Goal: Transaction & Acquisition: Purchase product/service

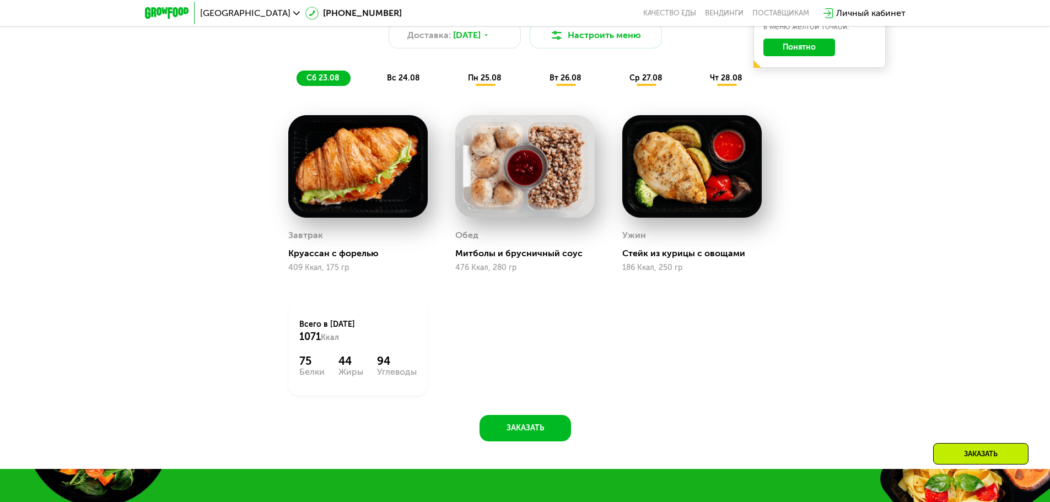
scroll to position [754, 0]
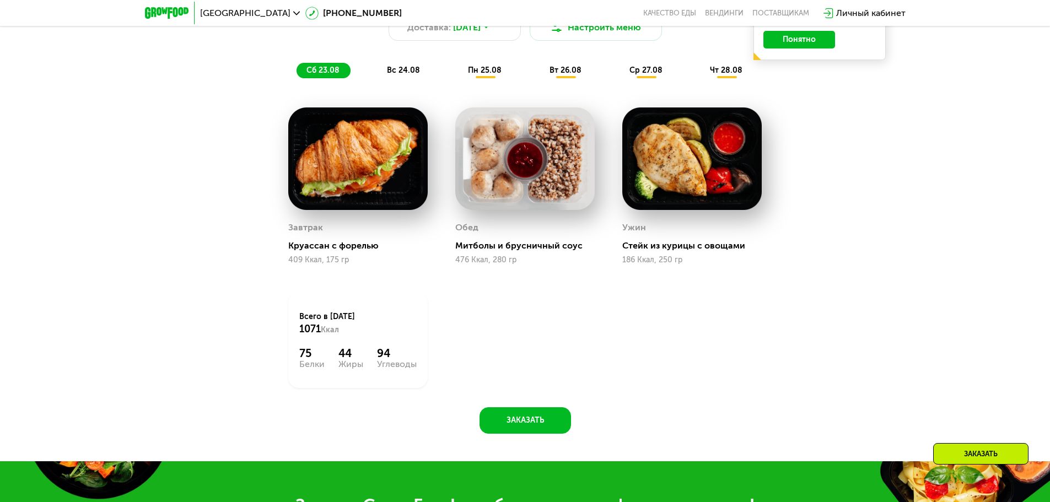
click at [506, 408] on div "Похудение и поддержание формы Доставка: [DATE] Настроить меню сб 23.08 вс 24.08…" at bounding box center [525, 205] width 679 height 458
click at [508, 416] on button "Заказать" at bounding box center [526, 420] width 92 height 26
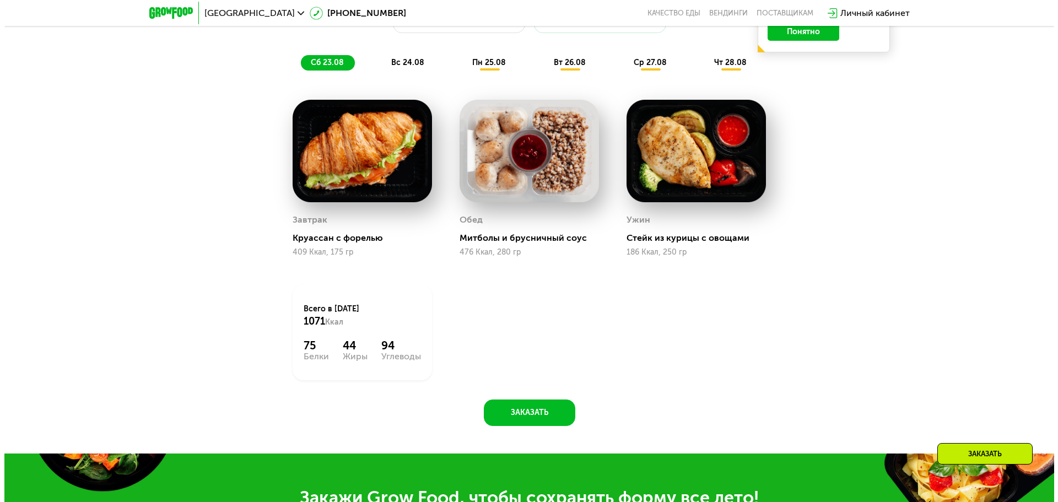
scroll to position [697, 0]
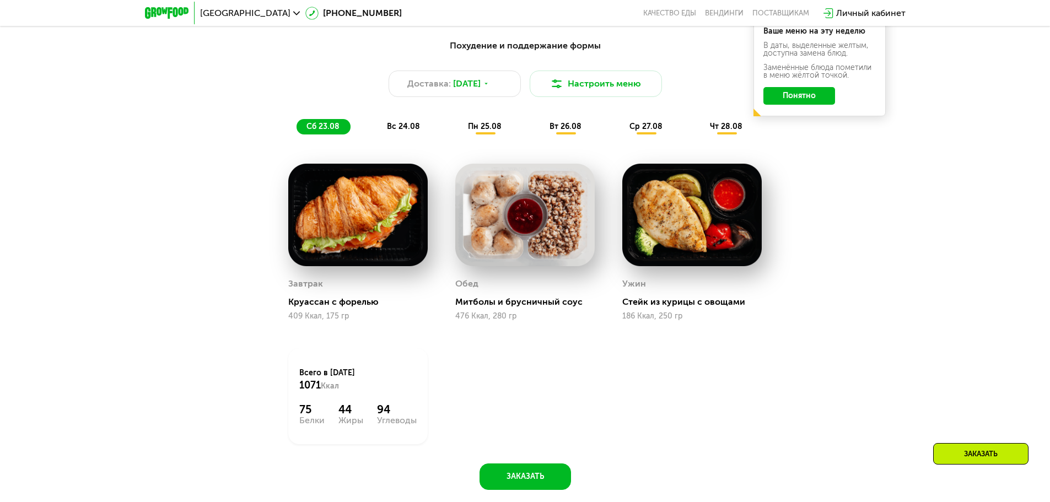
click at [406, 129] on span "вс 24.08" at bounding box center [403, 126] width 33 height 9
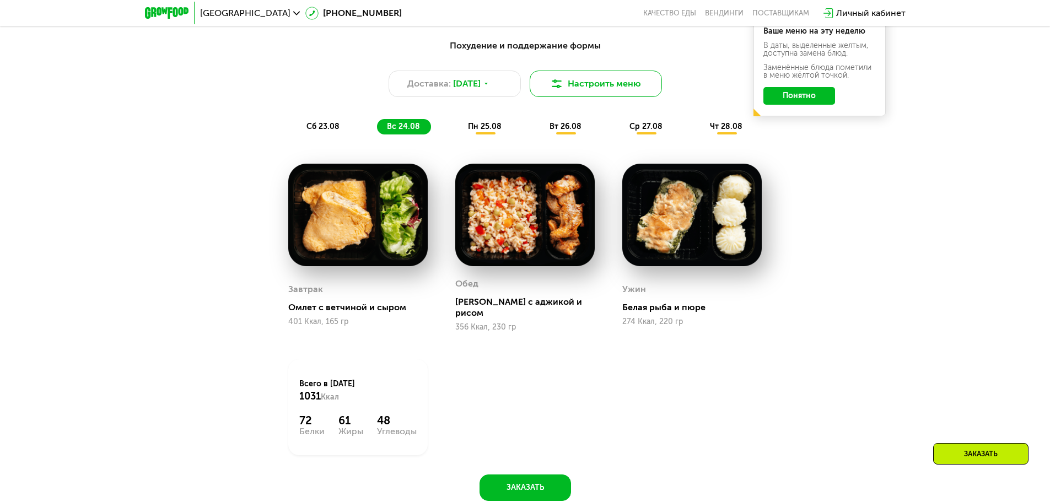
click at [576, 91] on button "Настроить меню" at bounding box center [596, 84] width 132 height 26
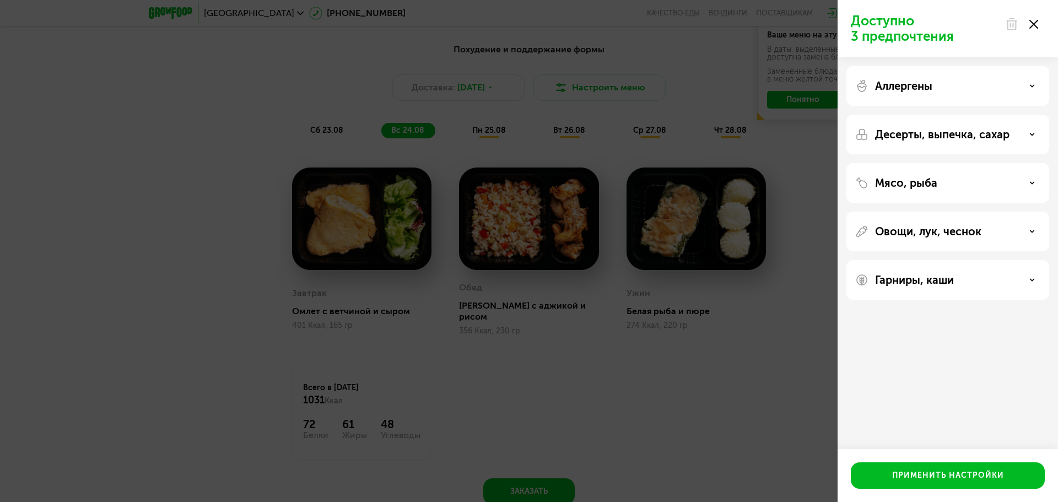
click at [892, 278] on p "Гарниры, каши" at bounding box center [914, 279] width 79 height 13
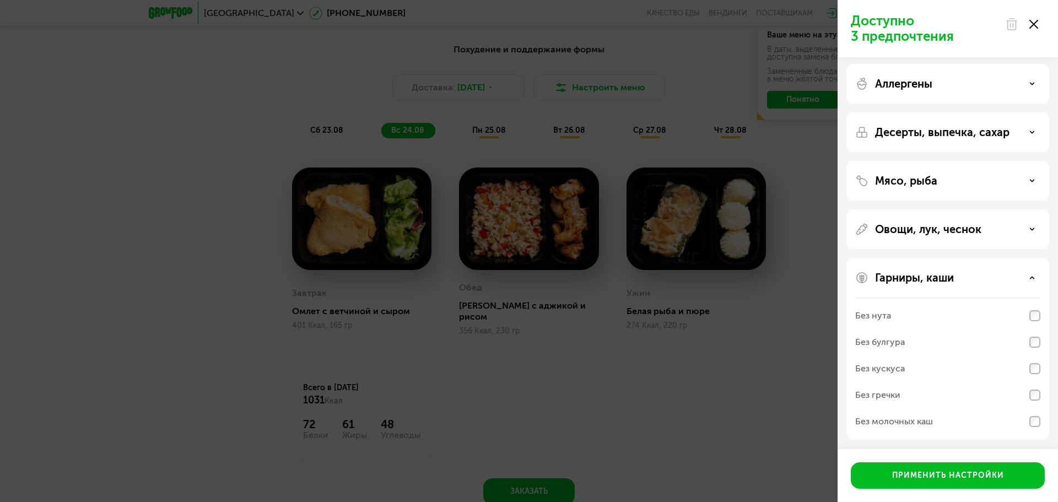
scroll to position [3, 0]
click at [987, 477] on div "Применить настройки" at bounding box center [948, 475] width 112 height 11
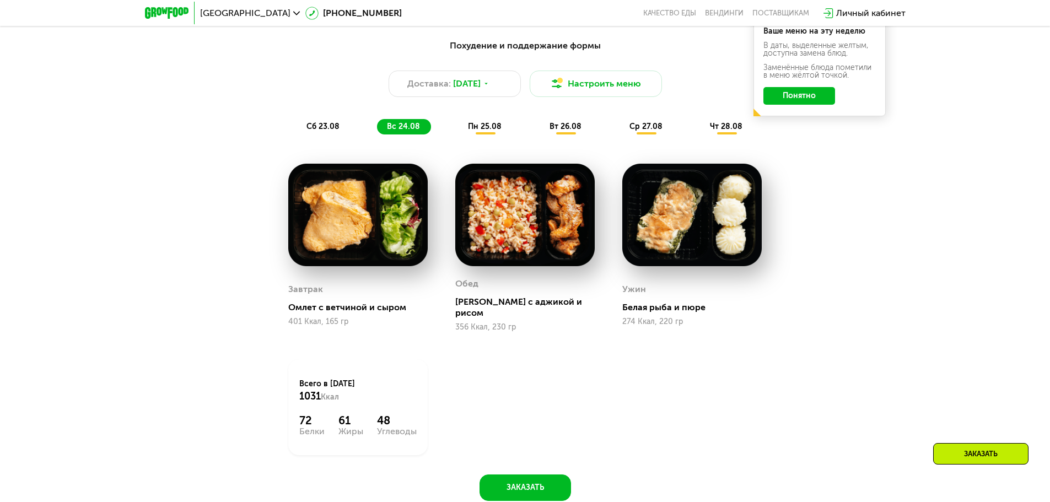
click at [814, 100] on button "Понятно" at bounding box center [800, 96] width 72 height 18
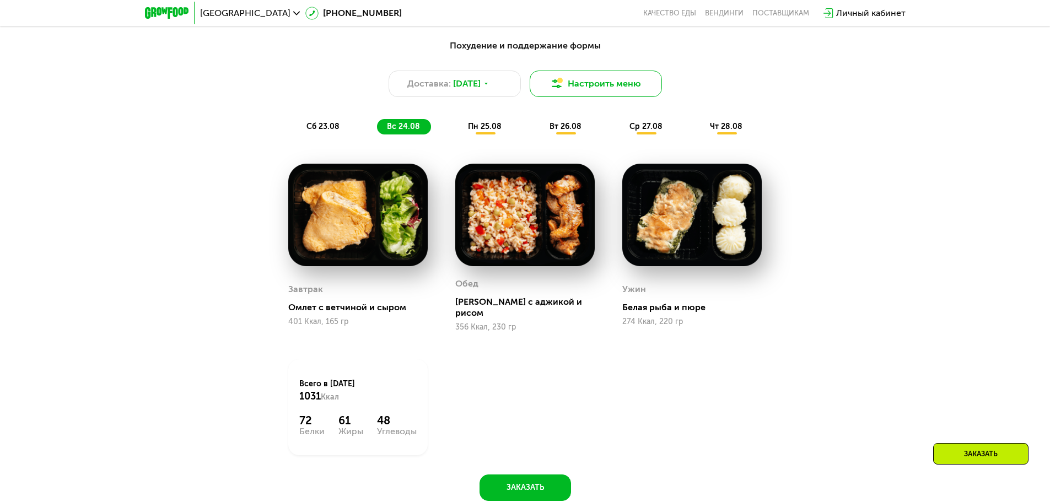
click at [553, 90] on img at bounding box center [556, 83] width 13 height 13
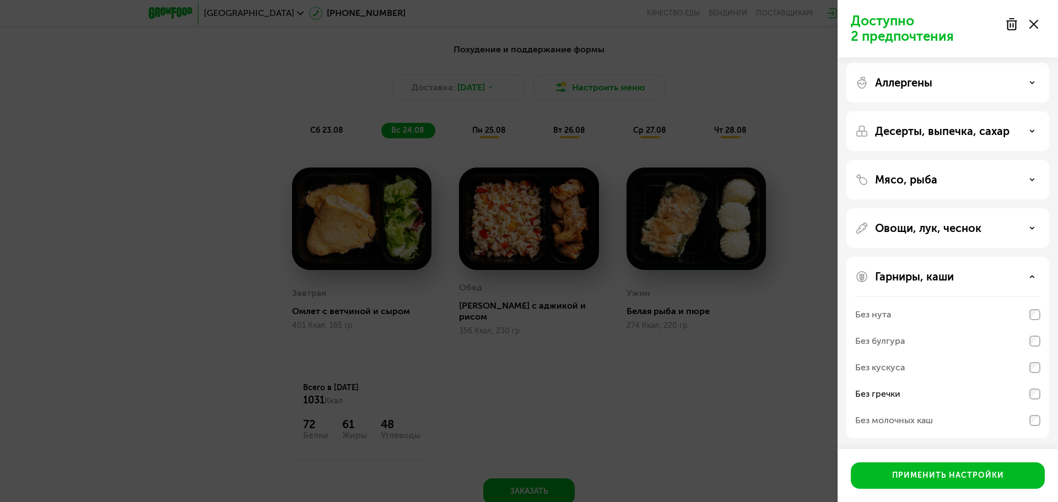
click at [923, 394] on div "Без гречки" at bounding box center [948, 394] width 185 height 26
click at [933, 466] on button "Применить настройки" at bounding box center [948, 476] width 194 height 26
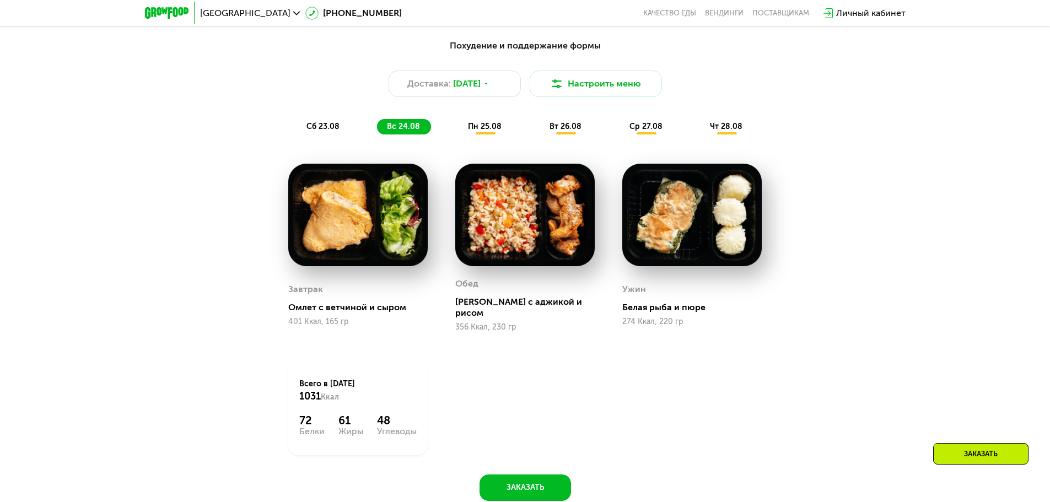
click at [334, 131] on span "сб 23.08" at bounding box center [323, 126] width 33 height 9
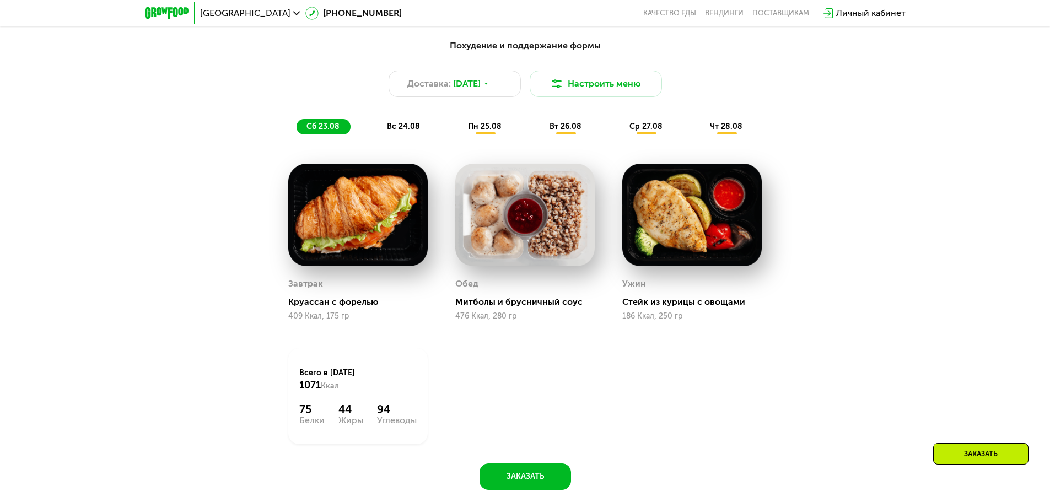
drag, startPoint x: 381, startPoint y: 129, endPoint x: 386, endPoint y: 127, distance: 5.8
click at [458, 128] on div "вс 24.08" at bounding box center [485, 126] width 55 height 15
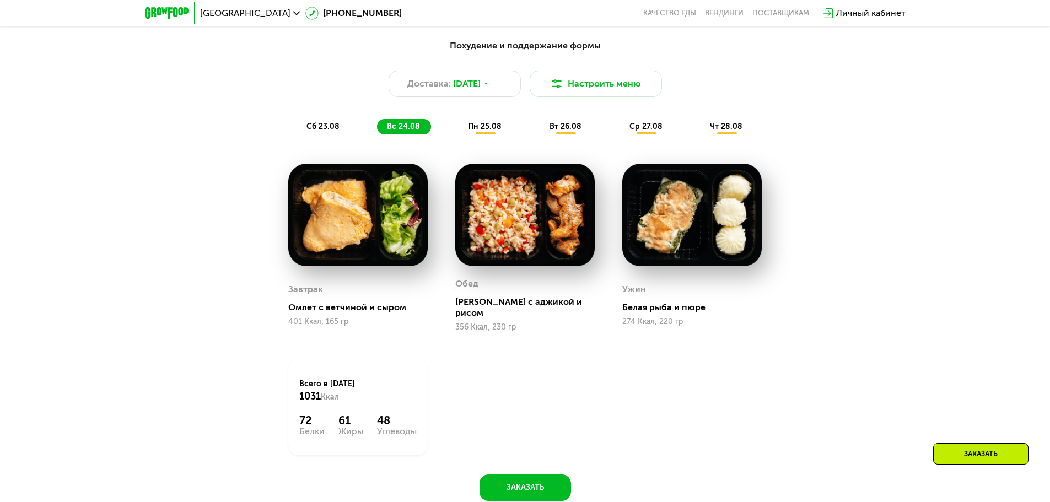
click at [489, 131] on span "пн 25.08" at bounding box center [485, 126] width 34 height 9
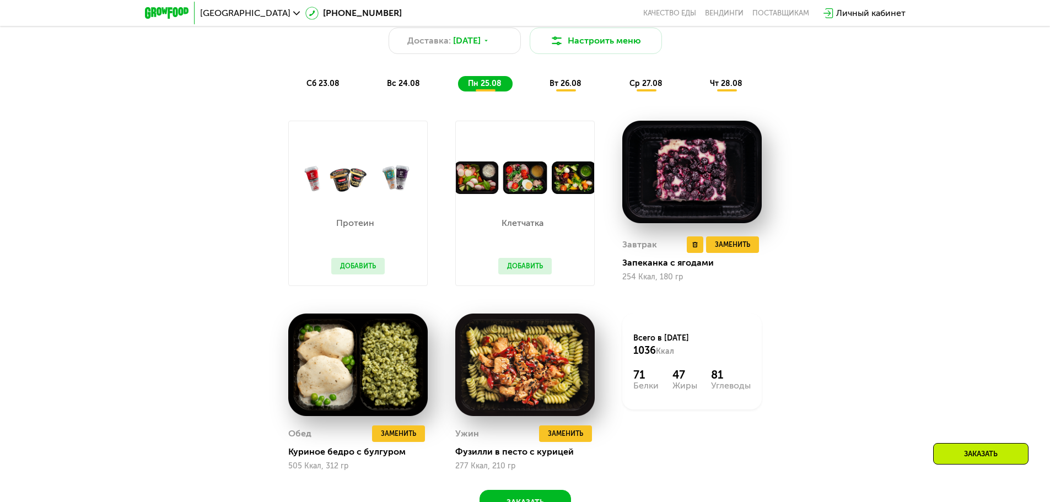
scroll to position [752, 0]
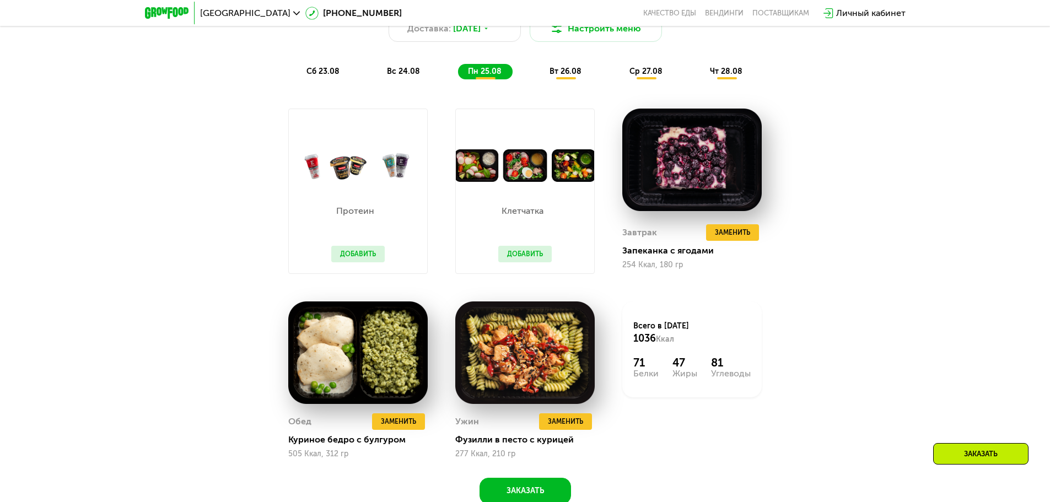
click at [562, 76] on span "вт 26.08" at bounding box center [566, 71] width 32 height 9
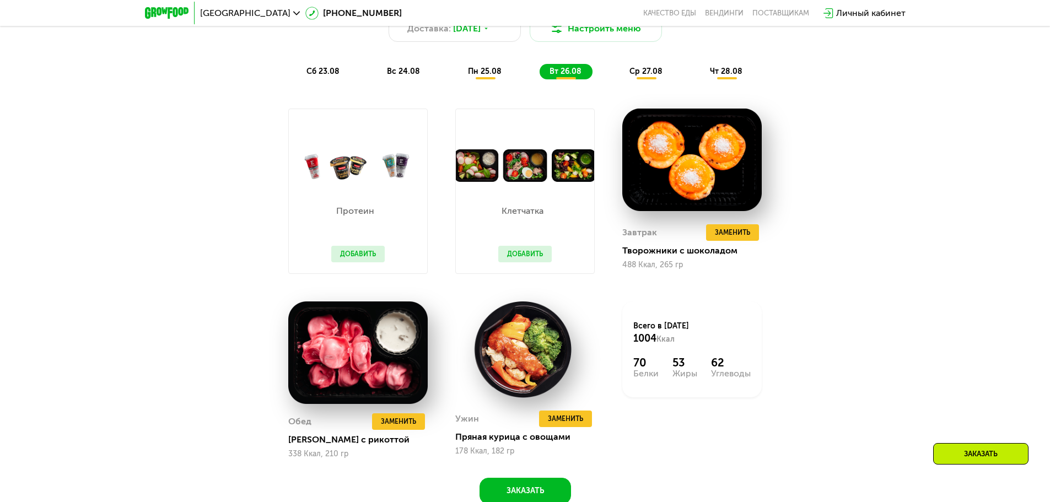
click at [700, 69] on div "ср 27.08" at bounding box center [726, 71] width 53 height 15
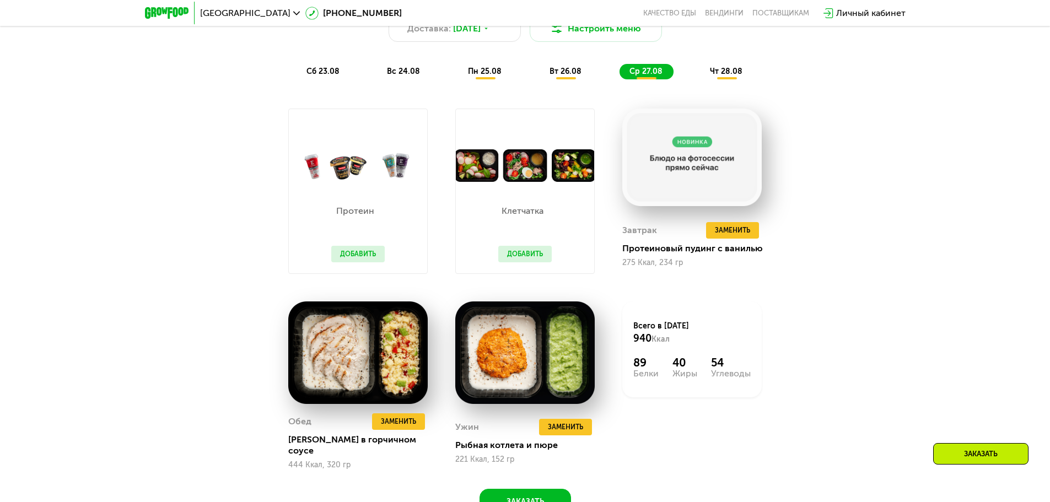
click at [534, 254] on button "Добавить" at bounding box center [524, 254] width 53 height 17
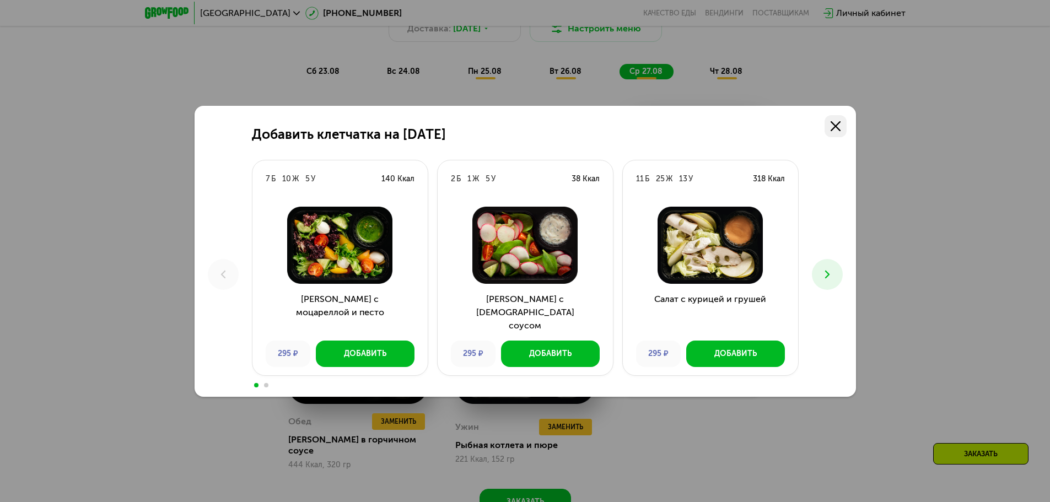
click at [841, 122] on link at bounding box center [836, 126] width 22 height 22
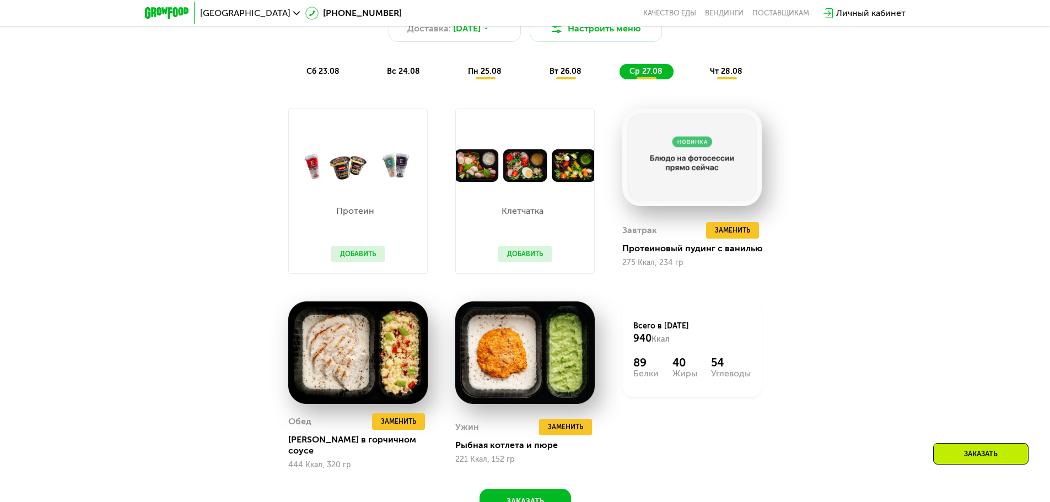
click at [732, 73] on span "чт 28.08" at bounding box center [726, 71] width 33 height 9
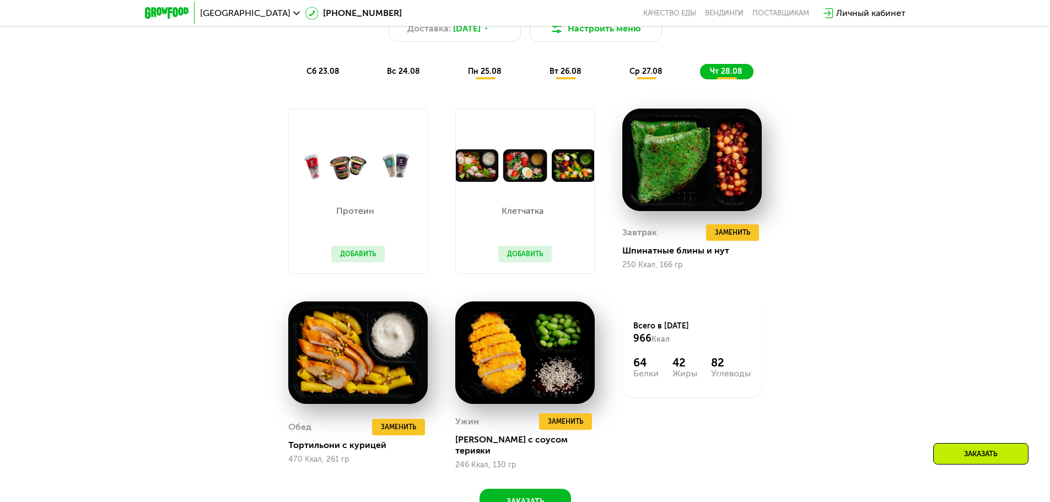
click at [700, 73] on div "ср 27.08" at bounding box center [726, 71] width 53 height 15
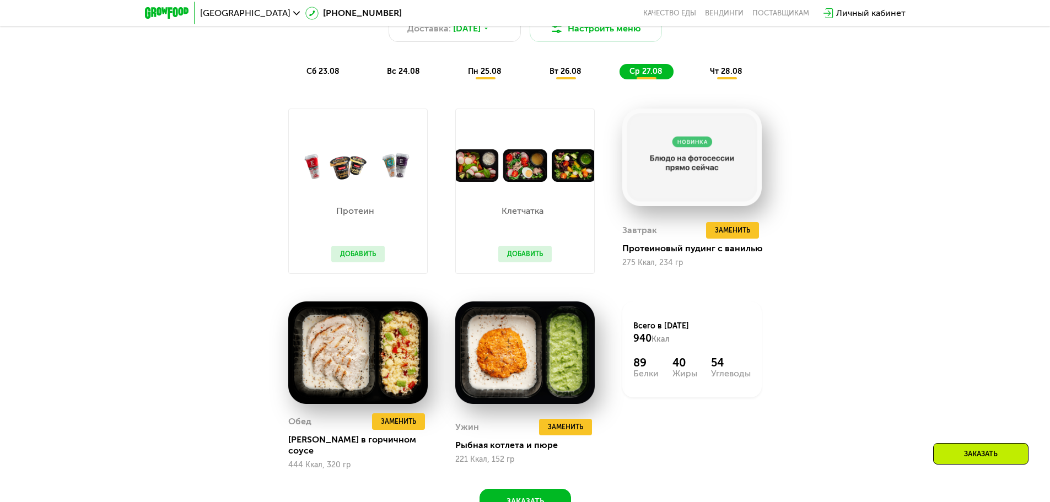
click at [620, 79] on div "вт 26.08" at bounding box center [647, 71] width 54 height 15
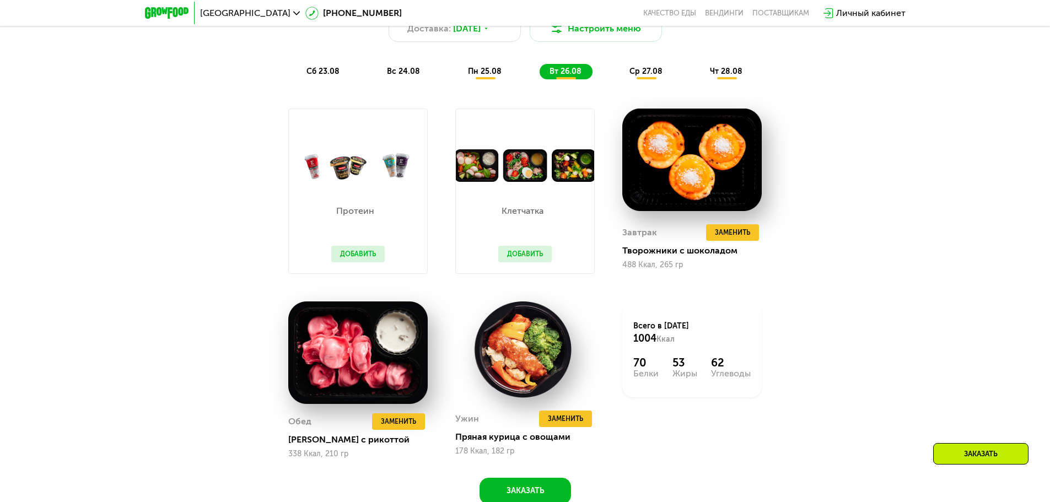
click at [471, 76] on span "пн 25.08" at bounding box center [485, 71] width 34 height 9
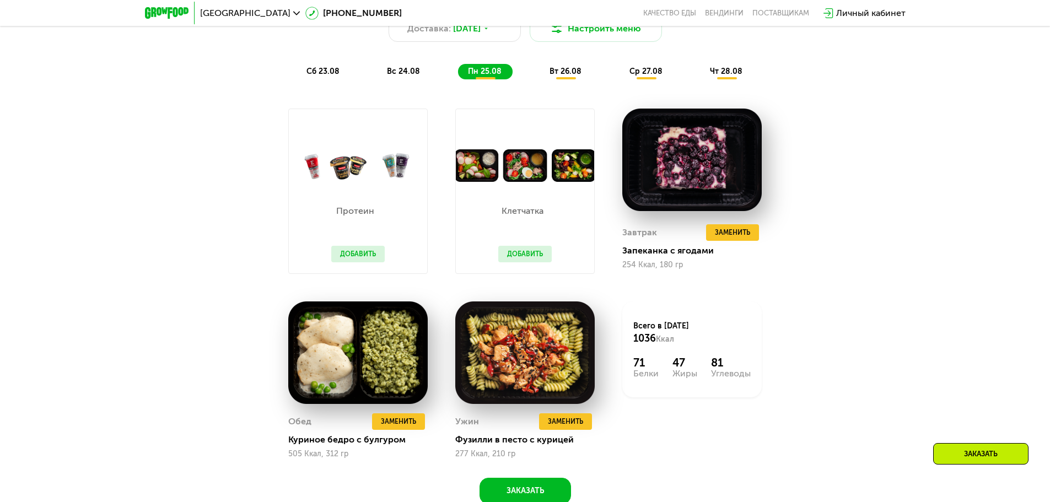
click at [458, 79] on div "вс 24.08" at bounding box center [485, 71] width 55 height 15
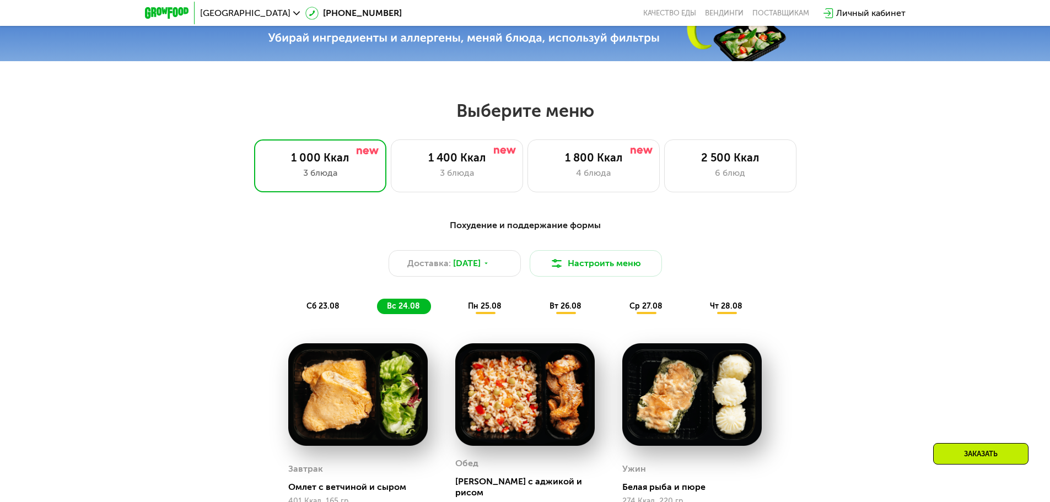
scroll to position [496, 0]
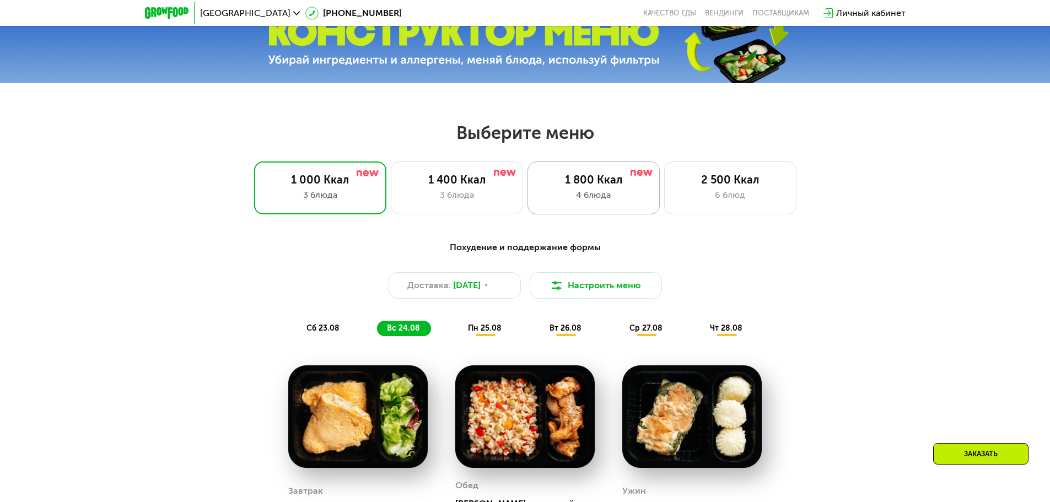
click at [626, 198] on div "4 блюда" at bounding box center [593, 195] width 109 height 13
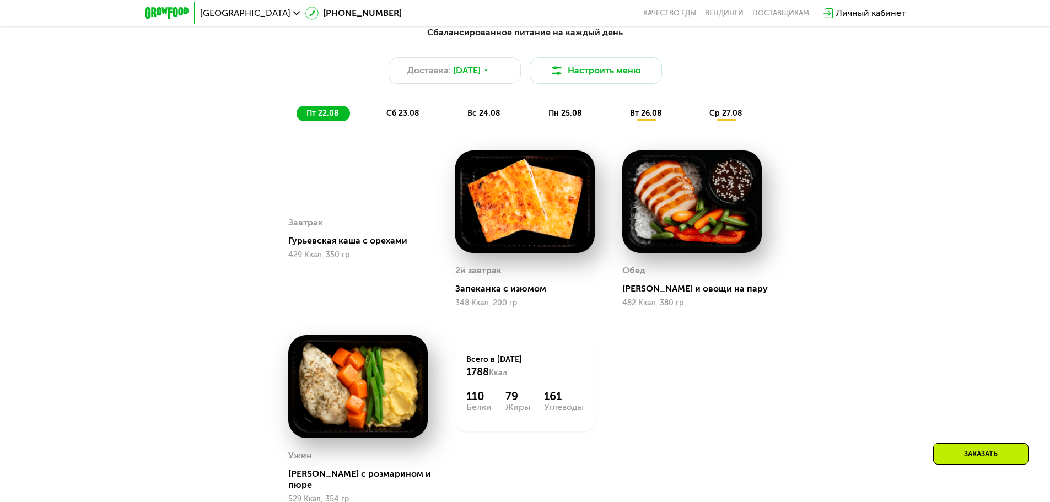
scroll to position [720, 0]
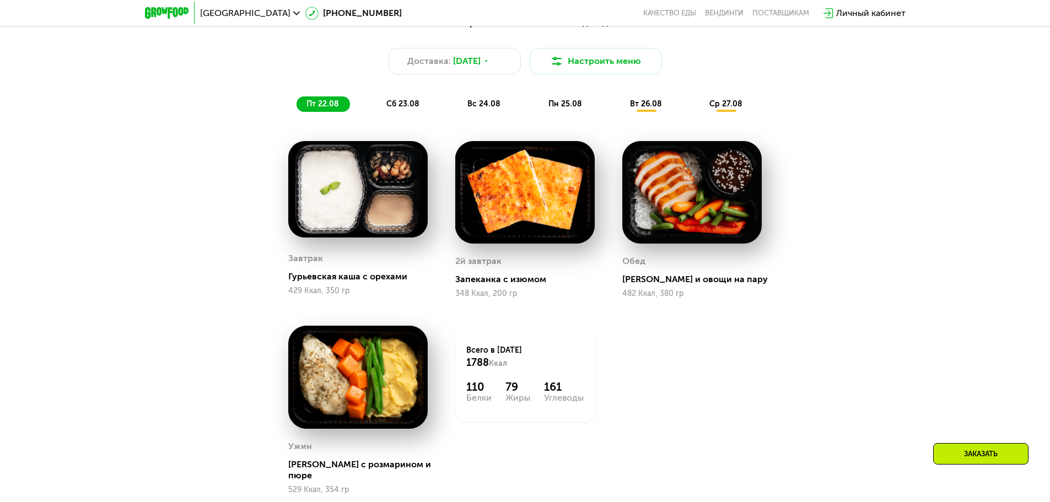
click at [408, 106] on span "сб 23.08" at bounding box center [402, 103] width 33 height 9
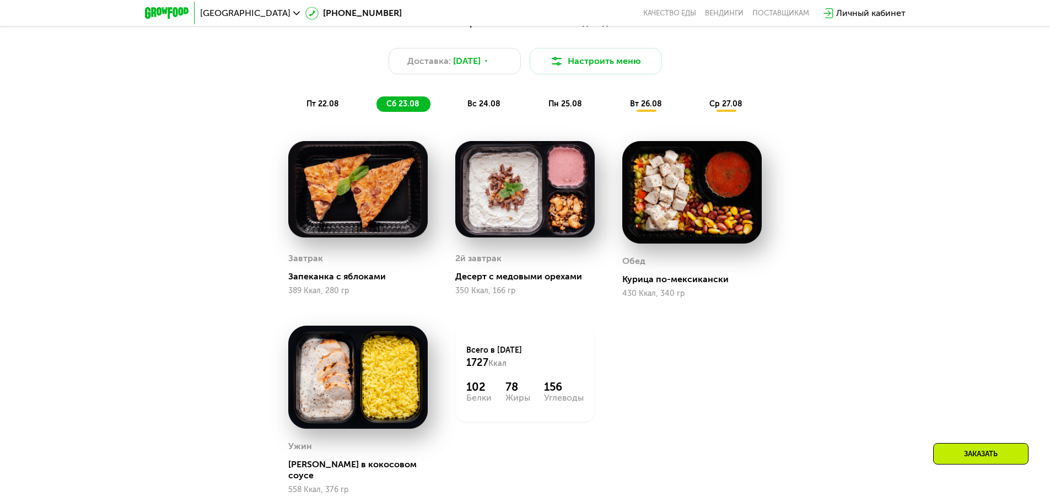
click at [477, 109] on span "вс 24.08" at bounding box center [483, 103] width 33 height 9
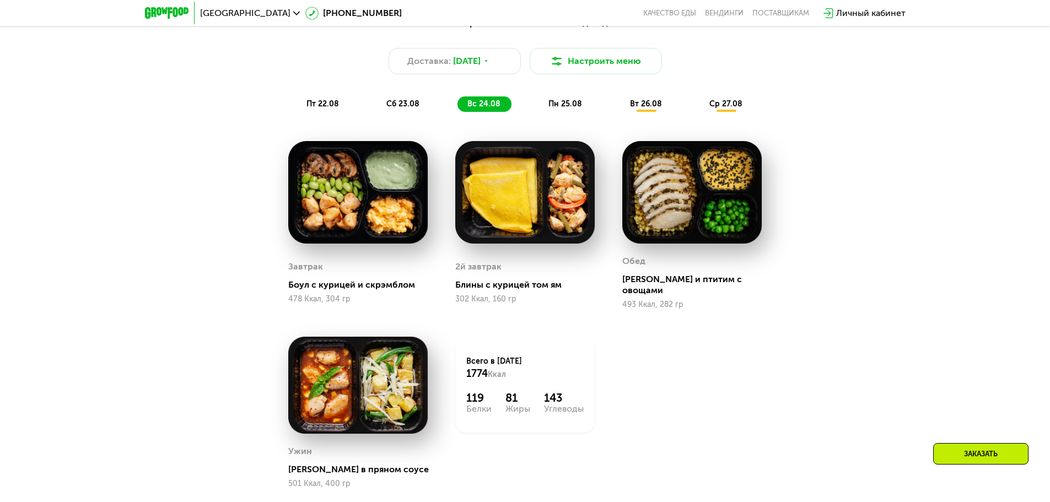
click at [564, 106] on span "пн 25.08" at bounding box center [566, 103] width 34 height 9
